Goal: Answer question/provide support: Share knowledge or assist other users

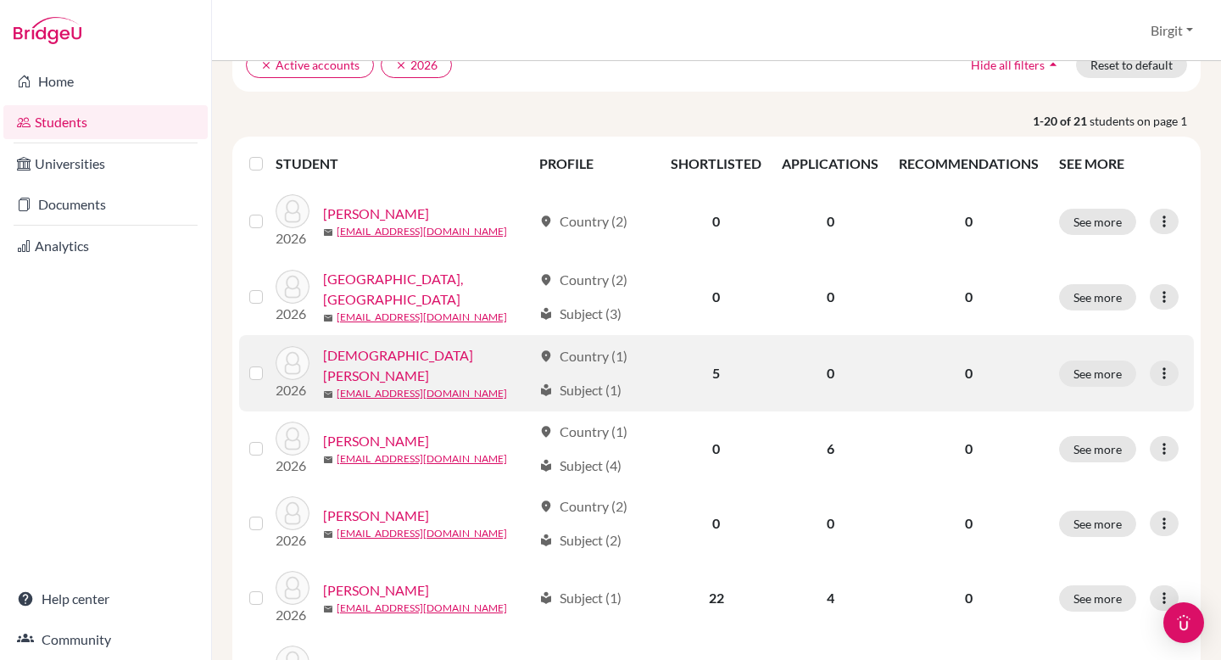
scroll to position [153, 0]
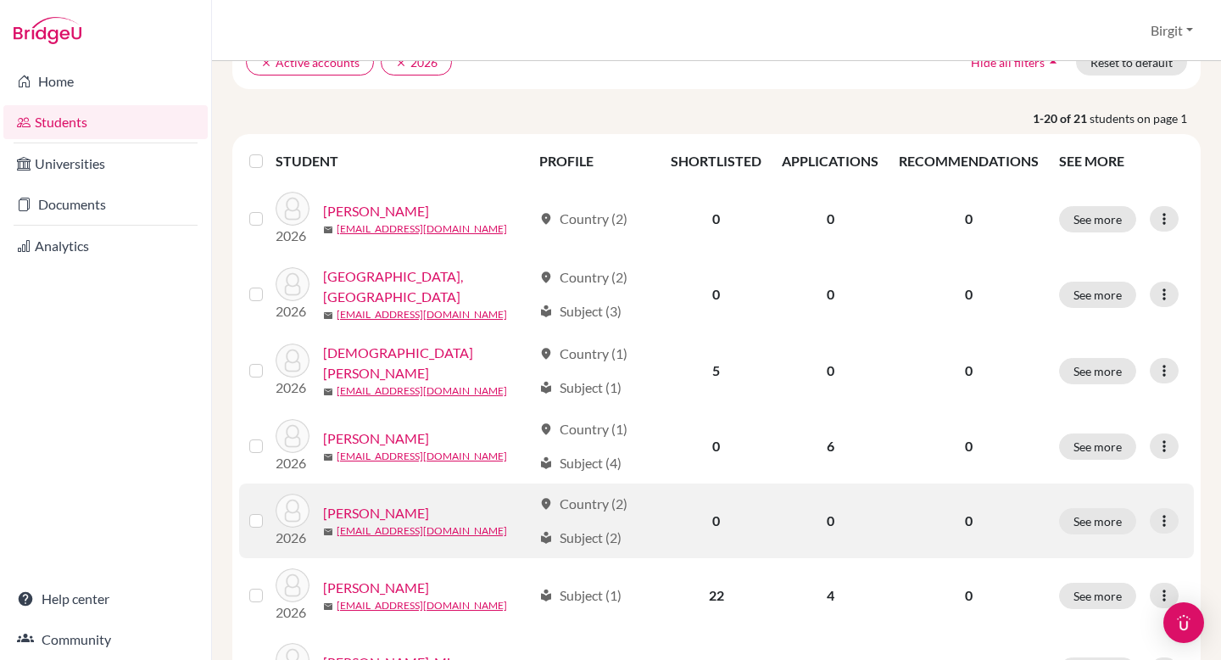
click at [366, 507] on link "[PERSON_NAME]" at bounding box center [376, 513] width 106 height 20
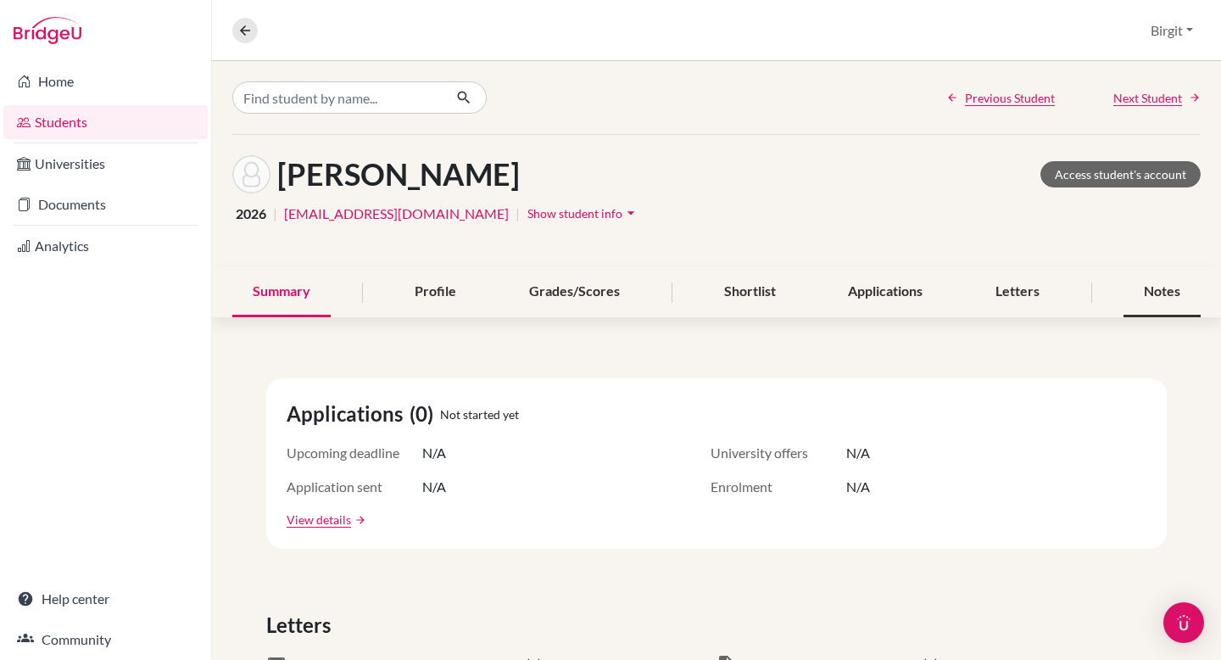
click at [1158, 288] on div "Notes" at bounding box center [1161, 292] width 77 height 50
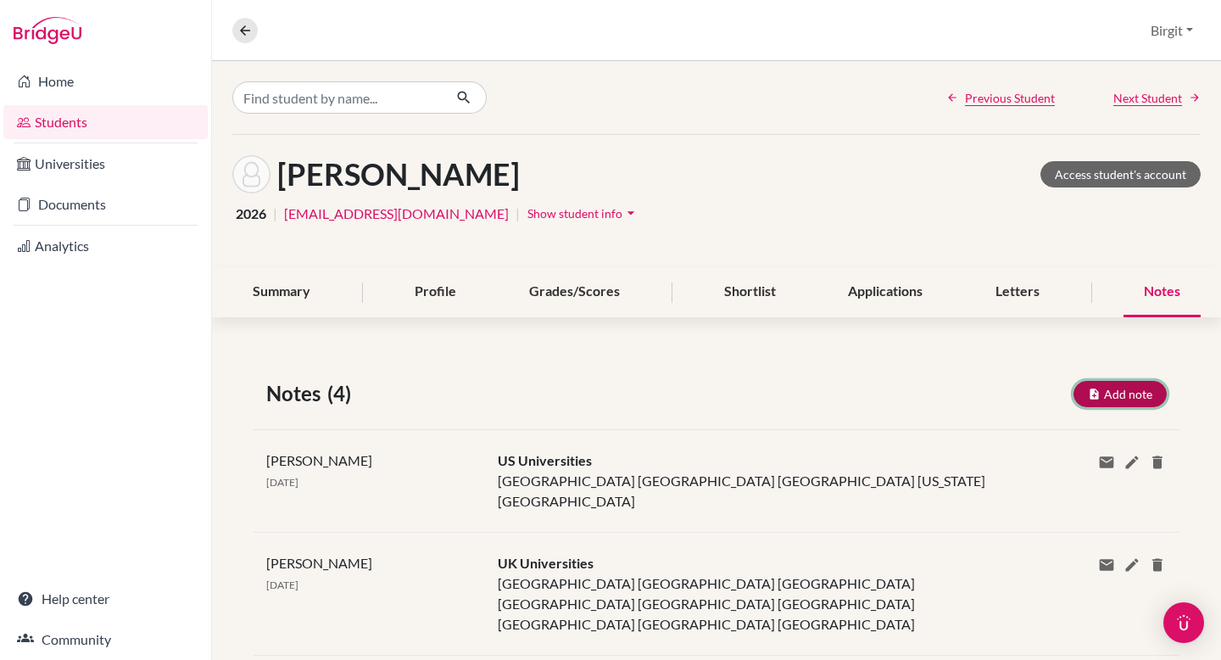
click at [1099, 391] on button "Add note" at bounding box center [1119, 394] width 93 height 26
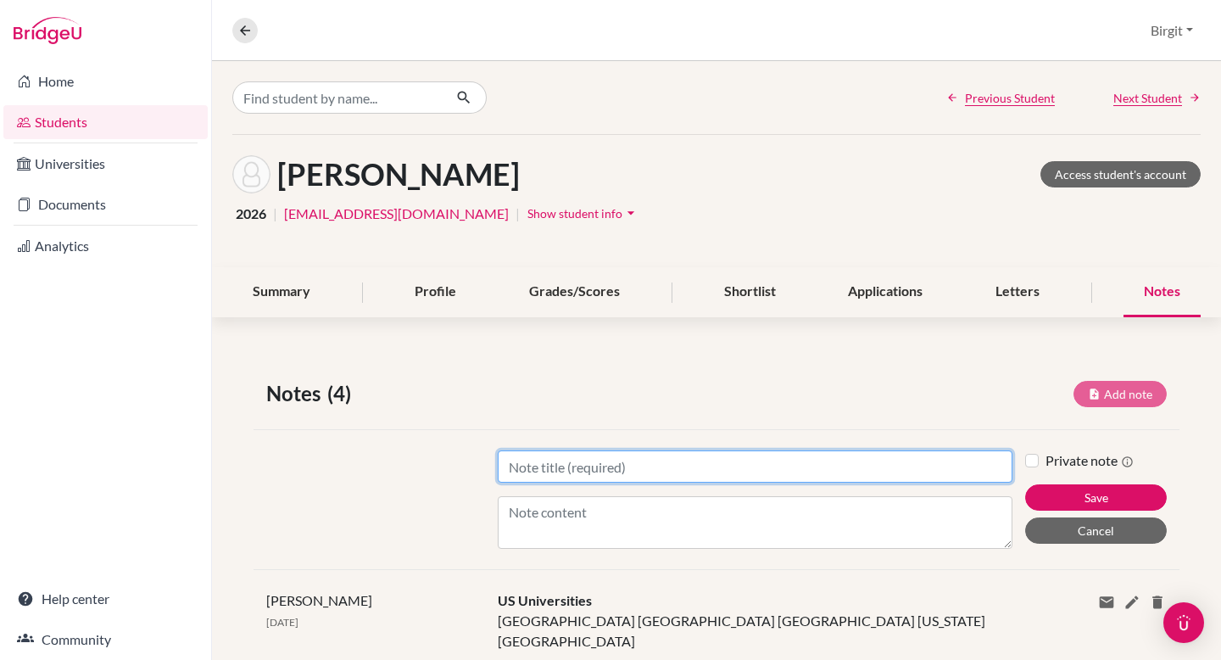
click at [725, 465] on input "Title" at bounding box center [755, 466] width 515 height 32
type input "UK Universities"
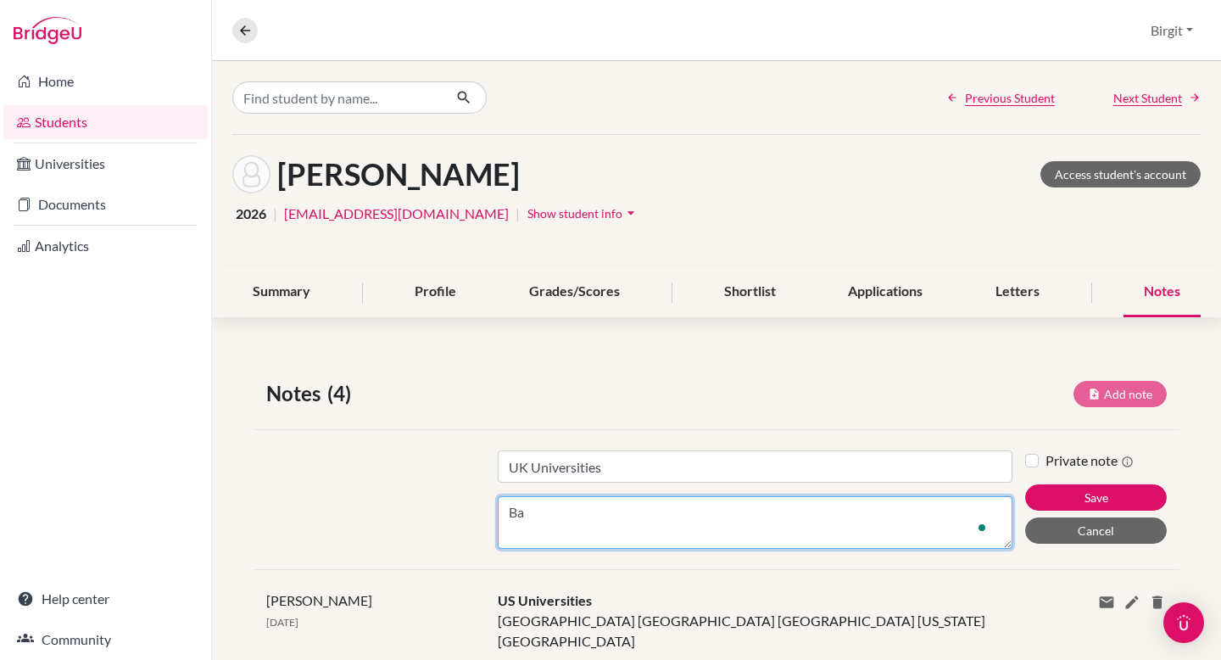
type textarea "B"
type textarea "[GEOGRAPHIC_DATA] UCL"
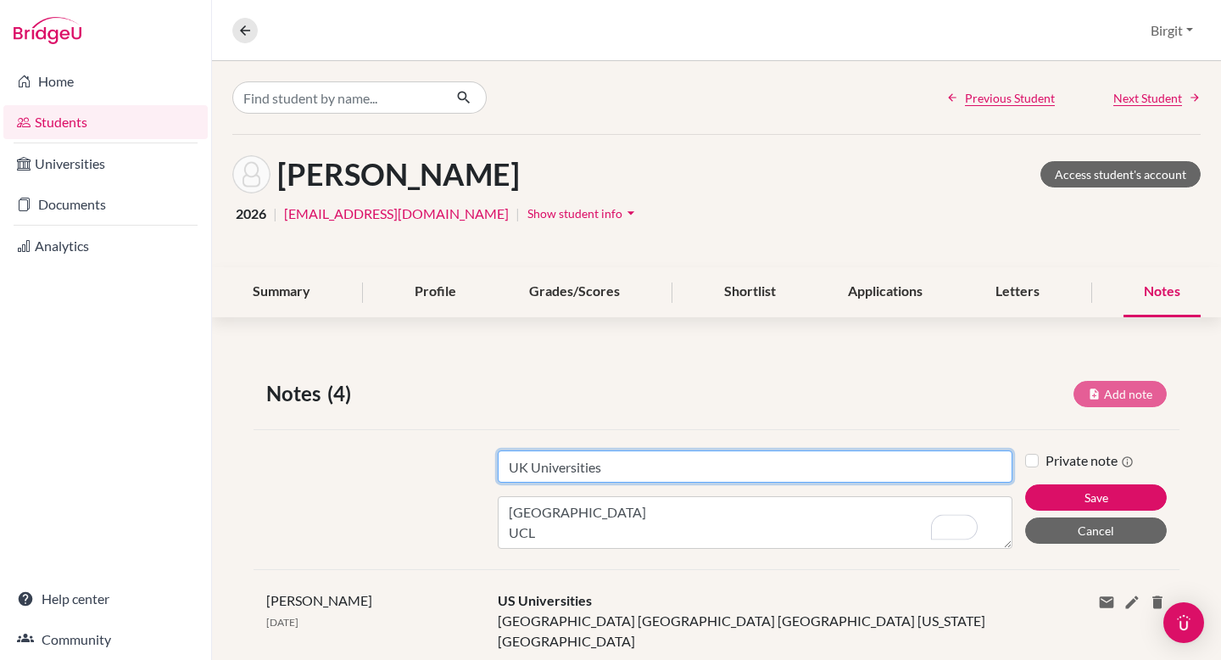
click at [768, 464] on input "UK Universities" at bounding box center [755, 466] width 515 height 32
type input "UK Universities - degree Architecture"
click at [1025, 484] on button "Save" at bounding box center [1096, 497] width 142 height 26
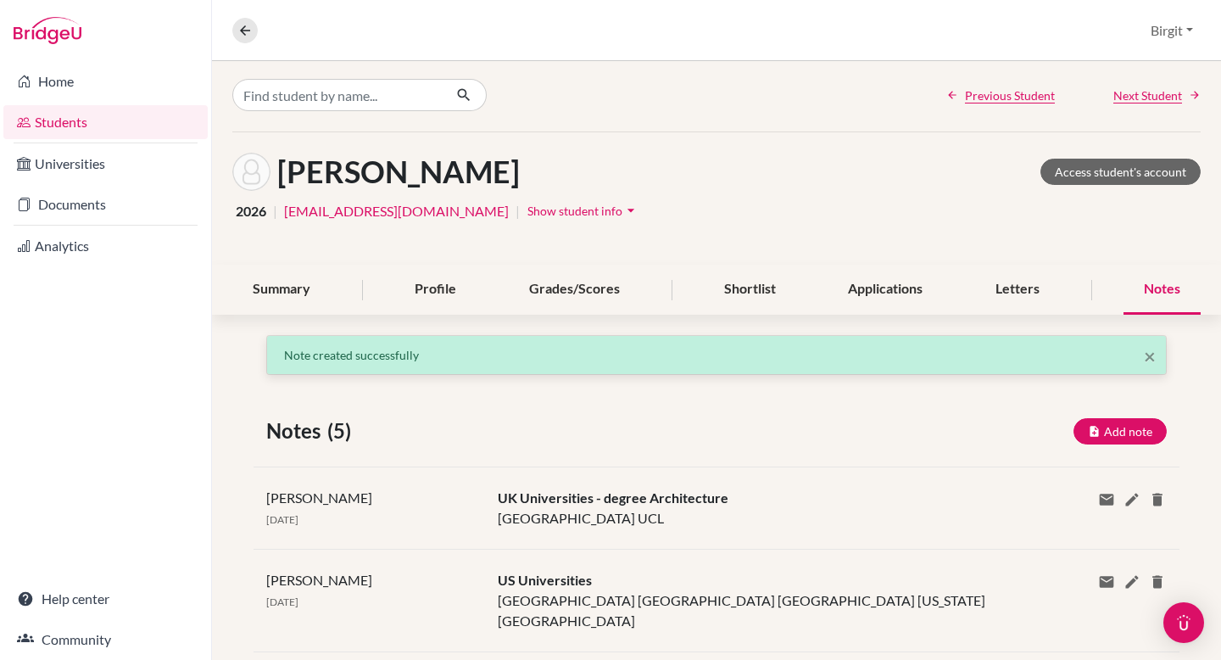
scroll to position [3, 0]
click at [242, 30] on icon at bounding box center [244, 30] width 15 height 15
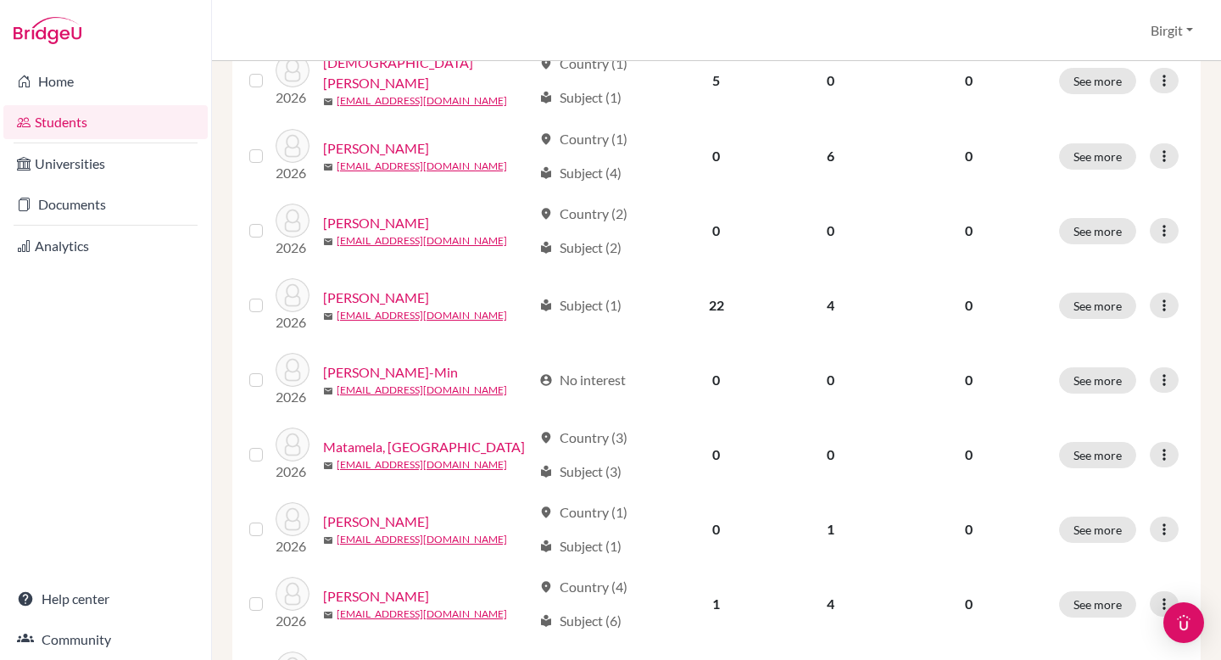
scroll to position [448, 0]
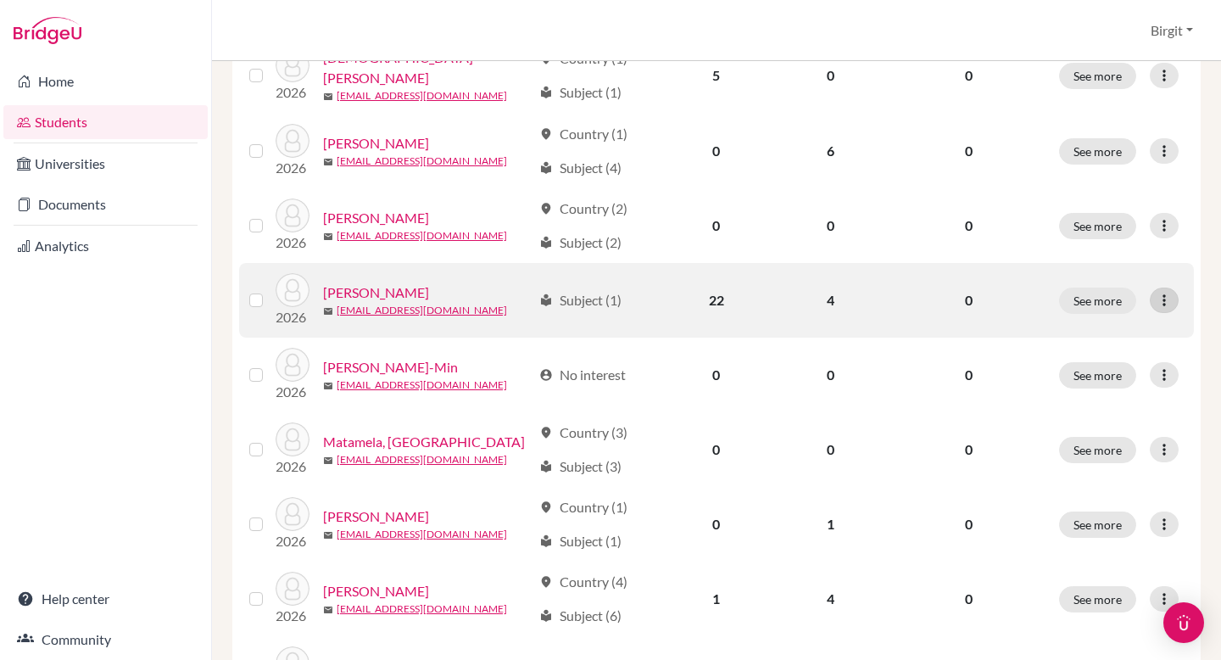
click at [1155, 294] on icon at bounding box center [1163, 300] width 17 height 17
click at [1150, 287] on div at bounding box center [1164, 299] width 29 height 25
click at [354, 284] on link "[PERSON_NAME]" at bounding box center [376, 292] width 106 height 20
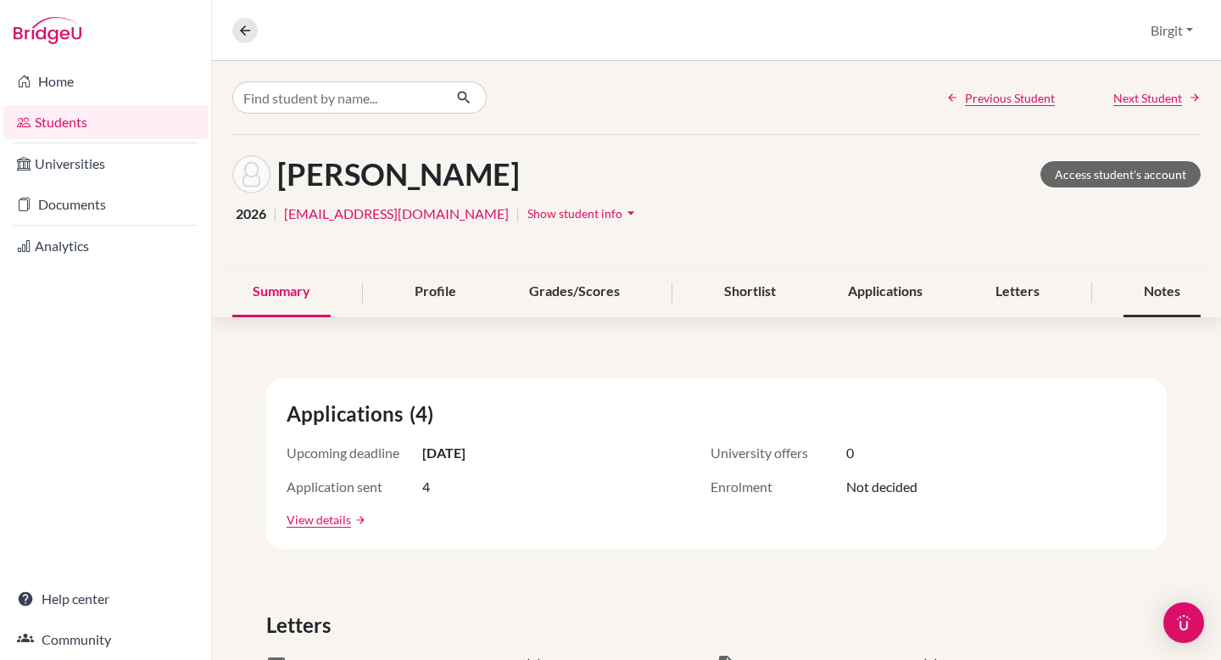
click at [1150, 284] on div "Notes" at bounding box center [1161, 292] width 77 height 50
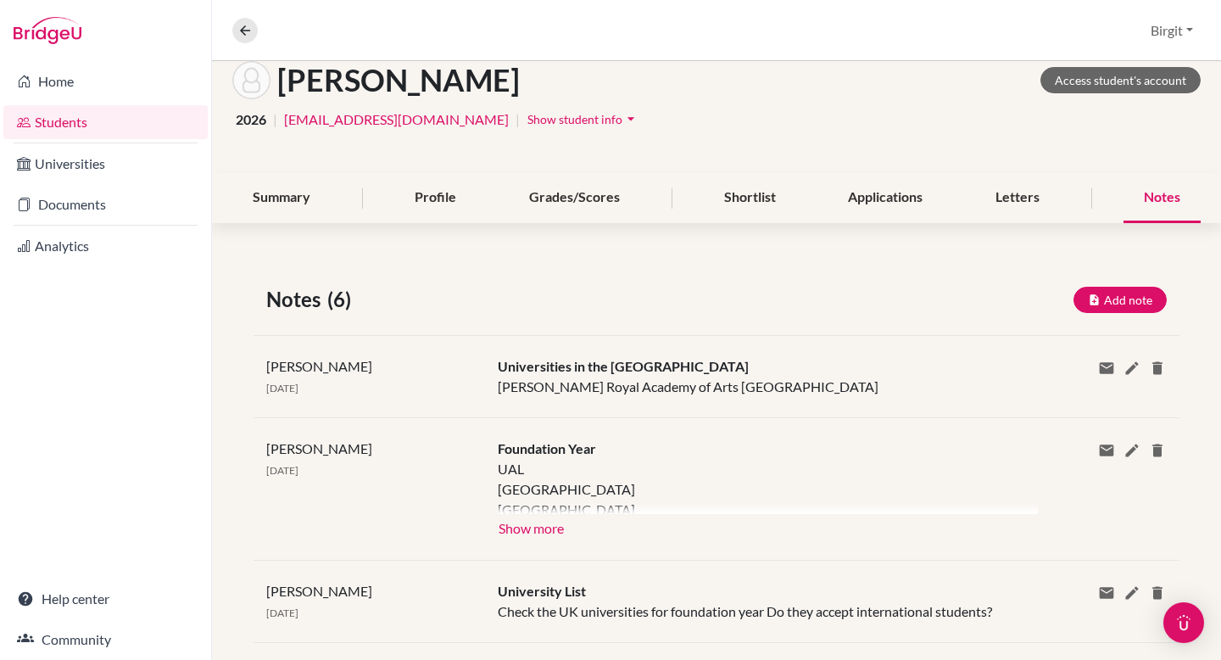
scroll to position [98, 0]
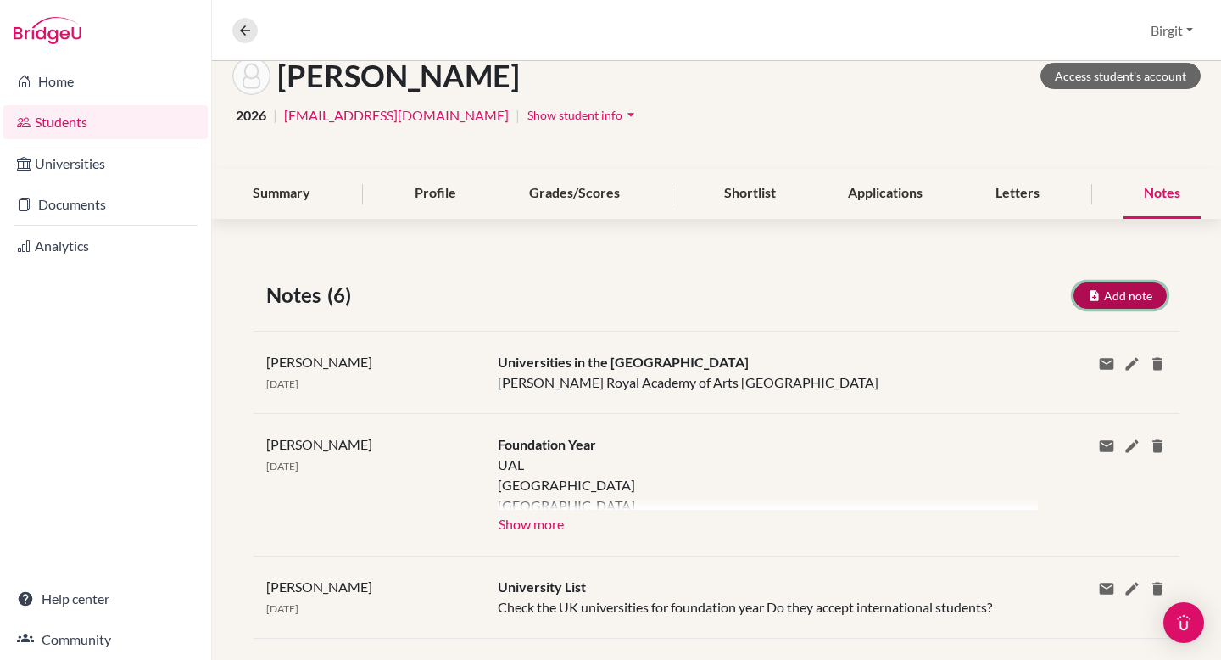
click at [1107, 288] on button "Add note" at bounding box center [1119, 295] width 93 height 26
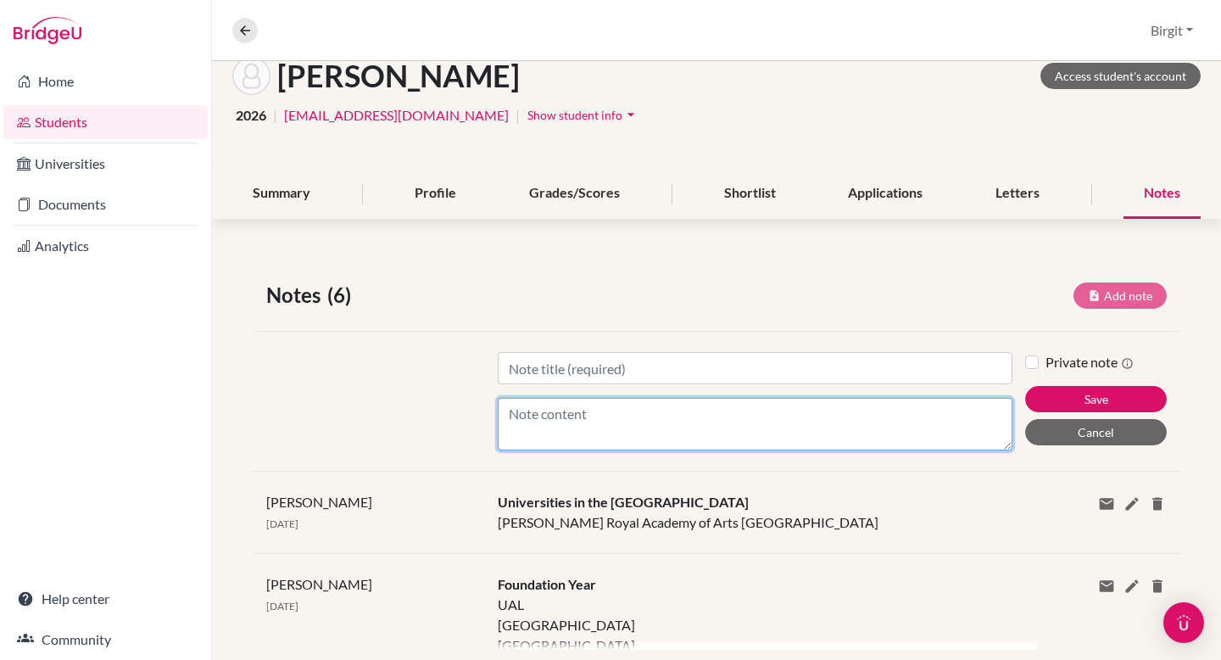
click at [710, 409] on textarea "Content" at bounding box center [755, 424] width 515 height 53
paste textarea "LO IPS Dolorsi Ametc Adipisc - 7 elits DO Eius Temp Inci utlab://etd.magn.al.en…"
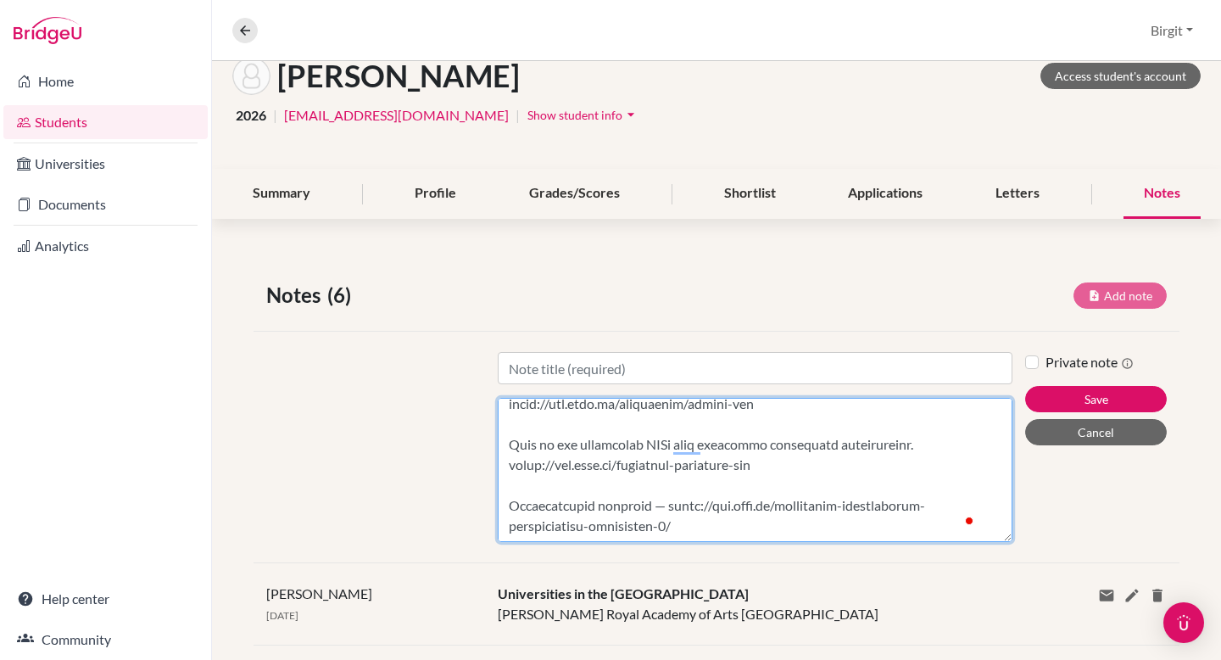
scroll to position [0, 0]
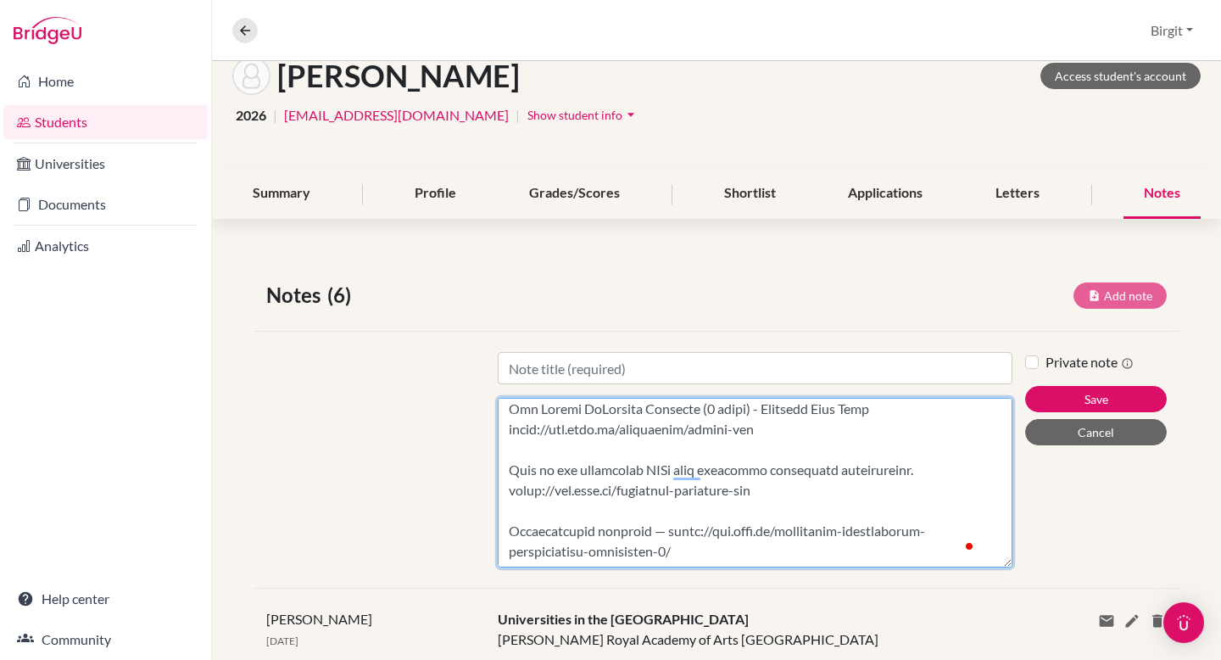
drag, startPoint x: 994, startPoint y: 446, endPoint x: 979, endPoint y: 659, distance: 213.3
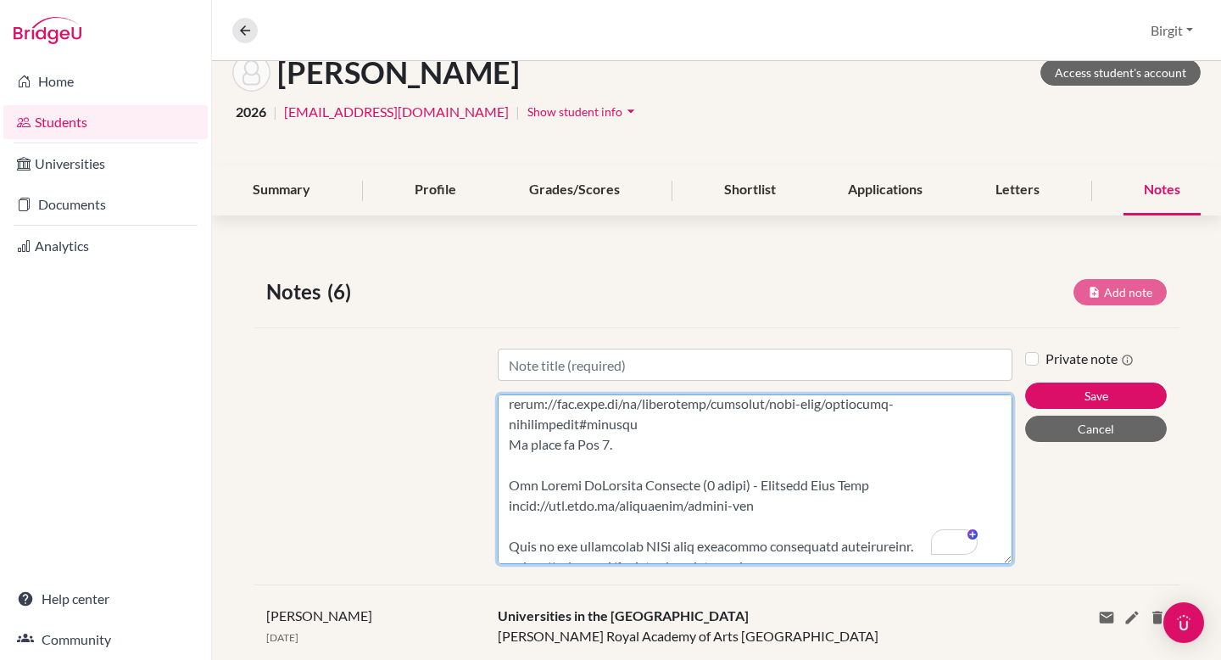
scroll to position [399, 0]
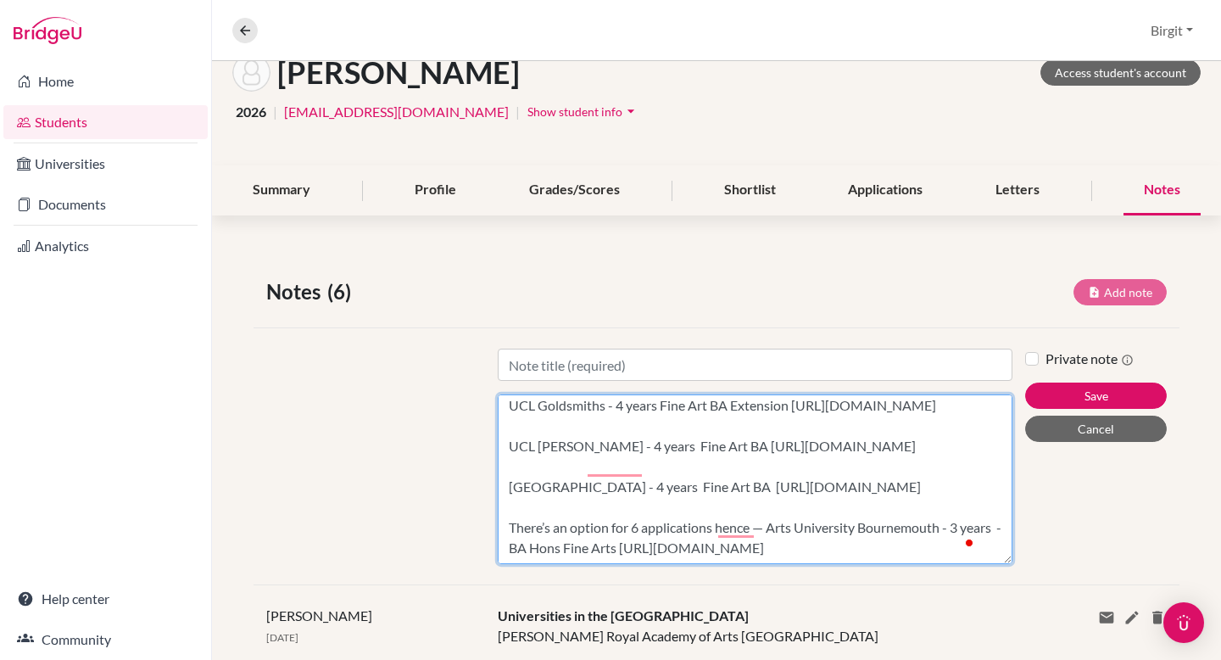
type textarea "UK UAL [GEOGRAPHIC_DATA] - 3 years BA Hons Fine Arts [URL][DOMAIN_NAME] UAL Che…"
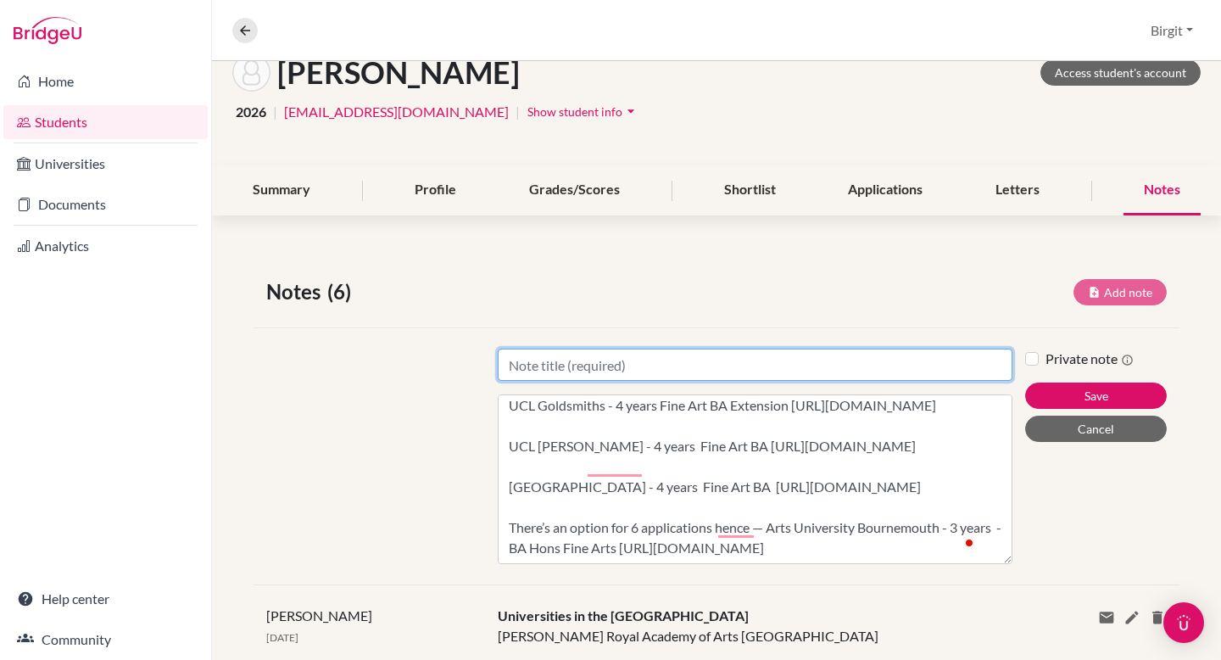
click at [616, 361] on input "Title" at bounding box center [755, 364] width 515 height 32
type input "UK Universities"
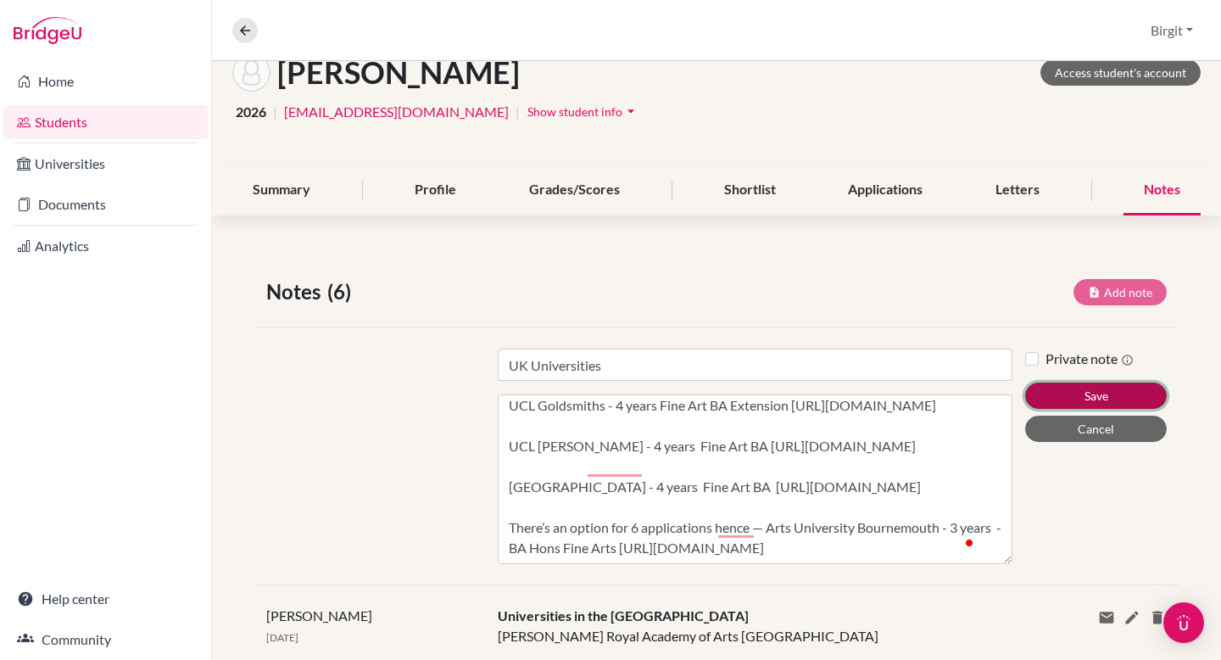
click at [1100, 401] on button "Save" at bounding box center [1096, 395] width 142 height 26
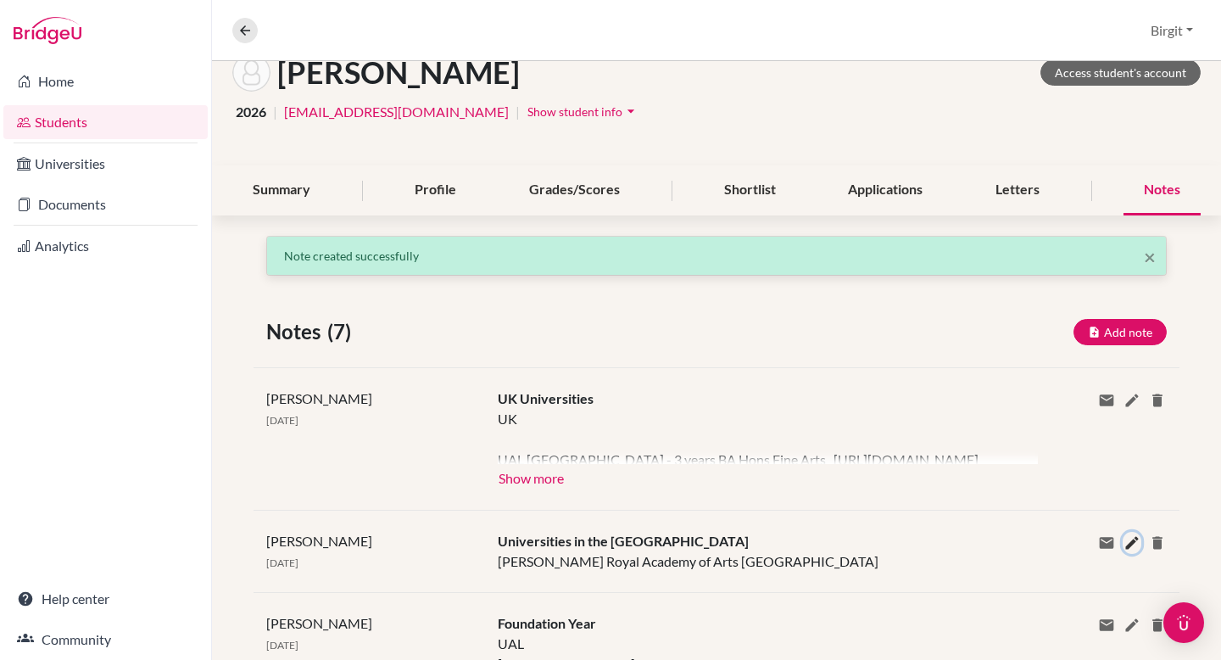
click at [1123, 544] on icon at bounding box center [1131, 542] width 17 height 17
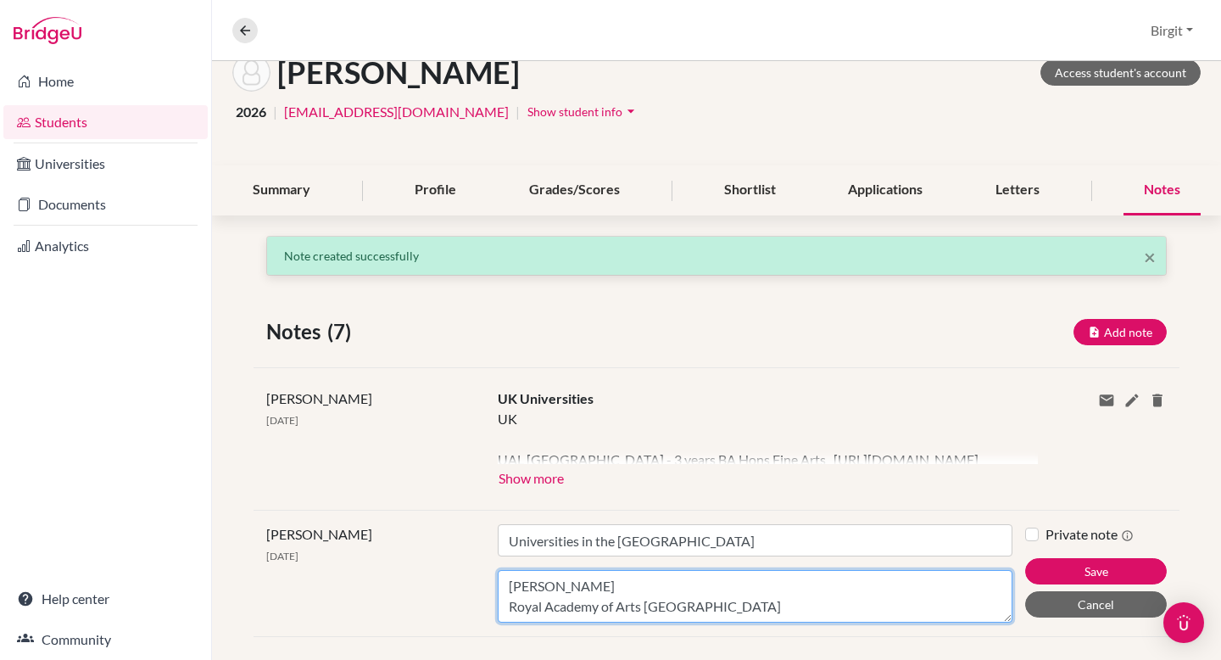
click at [740, 608] on textarea "[PERSON_NAME] Royal Academy of Arts [GEOGRAPHIC_DATA]" at bounding box center [755, 596] width 515 height 53
drag, startPoint x: 729, startPoint y: 611, endPoint x: 492, endPoint y: 571, distance: 240.8
click at [492, 571] on div "Title Universities in the [GEOGRAPHIC_DATA] Content [PERSON_NAME] [GEOGRAPHIC_D…" at bounding box center [755, 573] width 540 height 98
paste textarea "Netherlands - PRIORITY The [GEOGRAPHIC_DATA], [GEOGRAPHIC_DATA] (4 years) - Bac…"
type textarea "Netherlands - PRIORITY The [GEOGRAPHIC_DATA], [GEOGRAPHIC_DATA] (4 years) - Bac…"
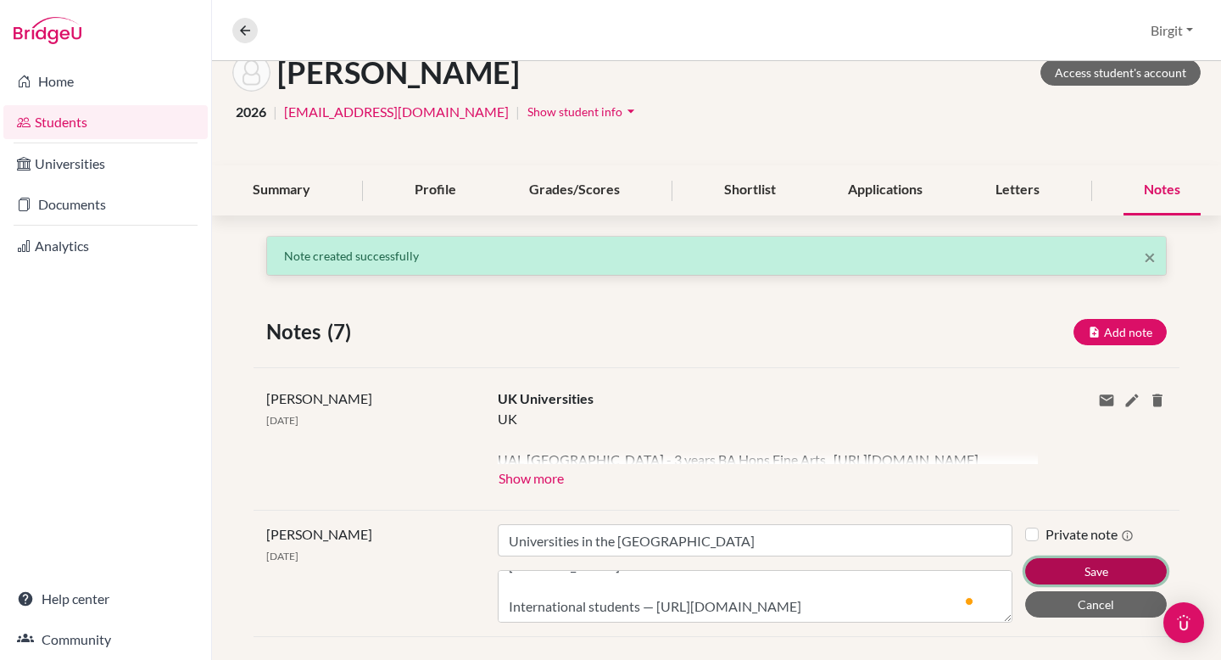
click at [1106, 567] on button "Save" at bounding box center [1096, 571] width 142 height 26
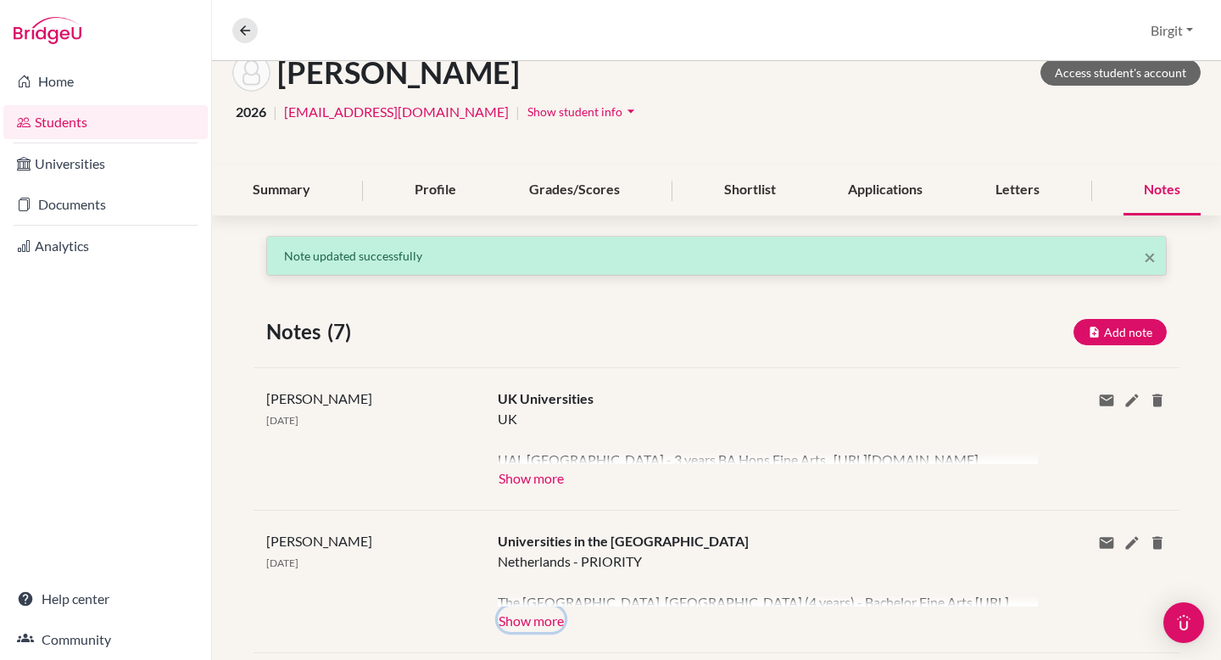
click at [551, 624] on button "Show more" at bounding box center [531, 618] width 67 height 25
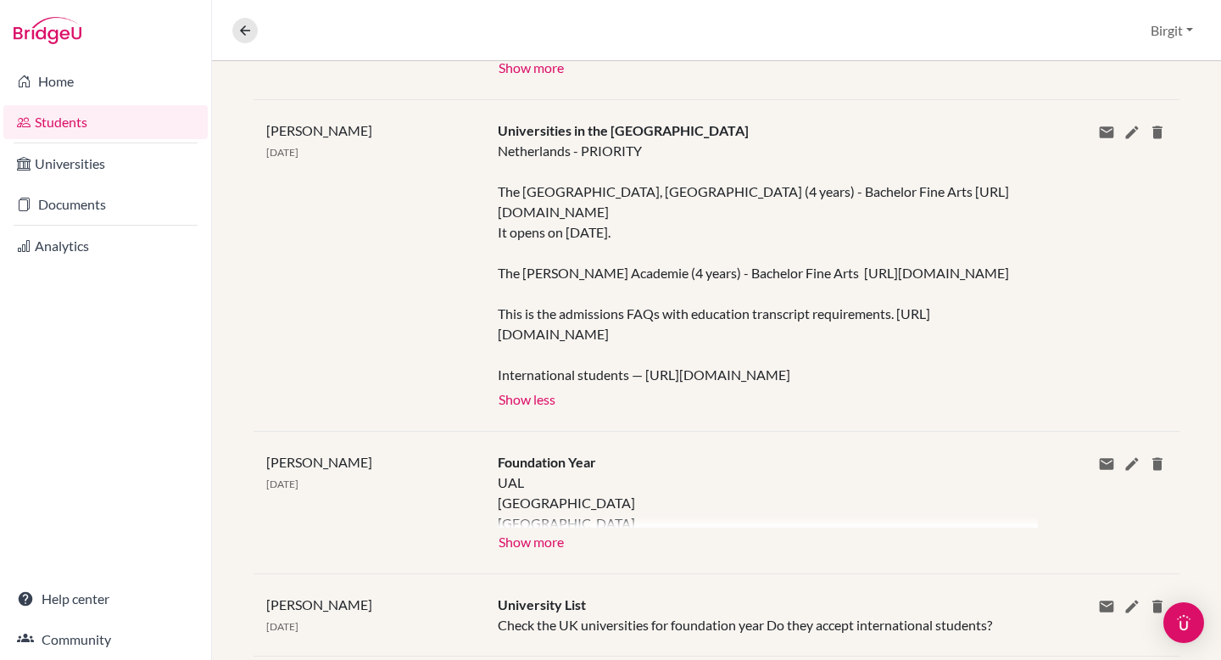
scroll to position [514, 0]
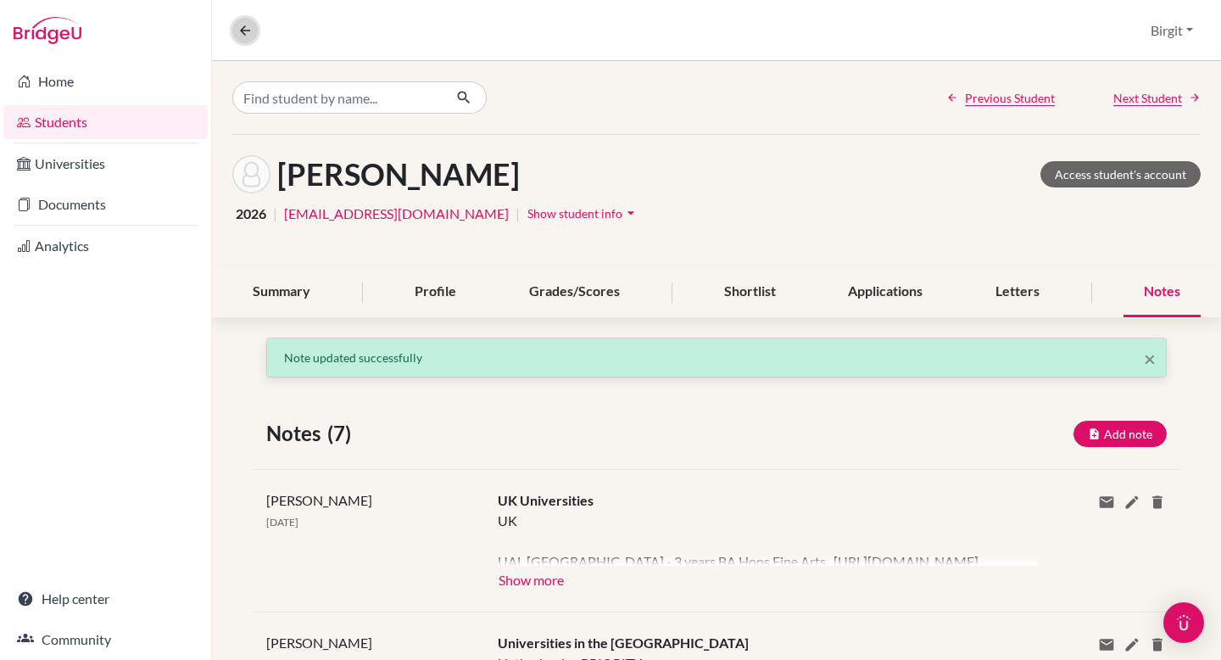
click at [245, 25] on icon at bounding box center [244, 30] width 15 height 15
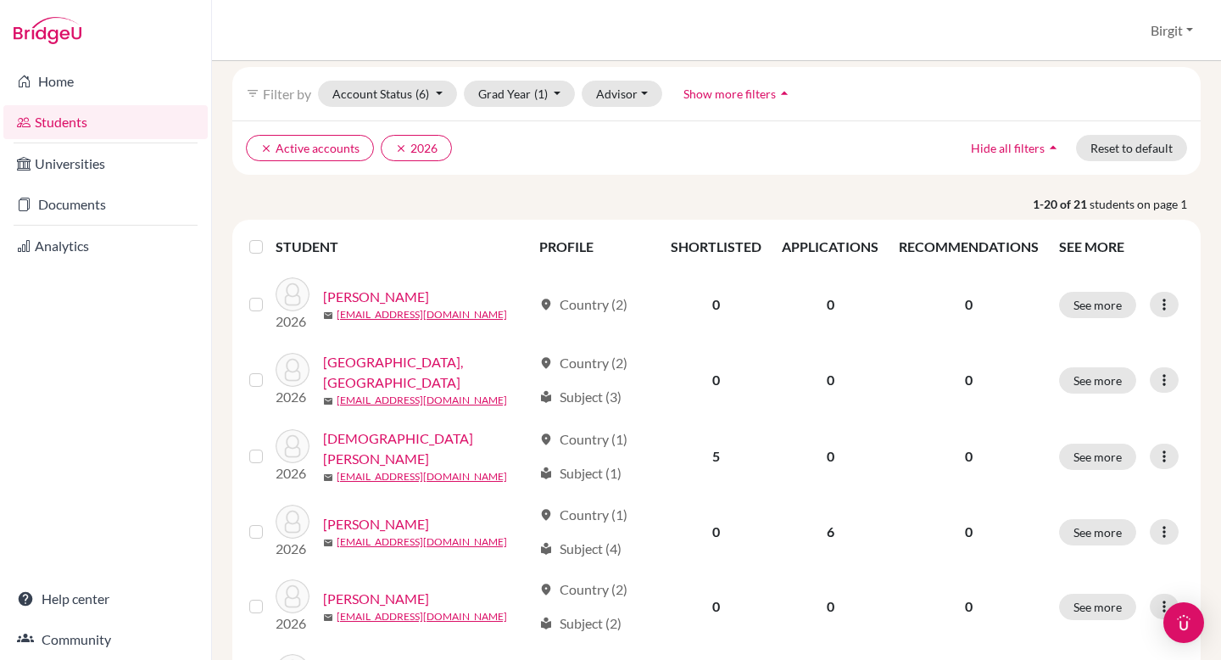
scroll to position [50, 0]
